Goal: Find specific page/section: Find specific page/section

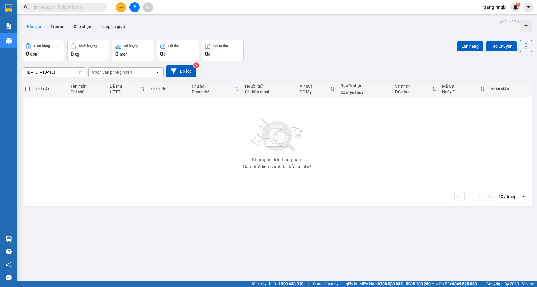
click at [439, 152] on div "Không có đơn hàng nào. Bạn thử điều chỉnh lại bộ lọc nhé!" at bounding box center [277, 142] width 504 height 87
click at [54, 29] on button "Trên xe" at bounding box center [57, 27] width 23 height 14
